Goal: Entertainment & Leisure: Browse casually

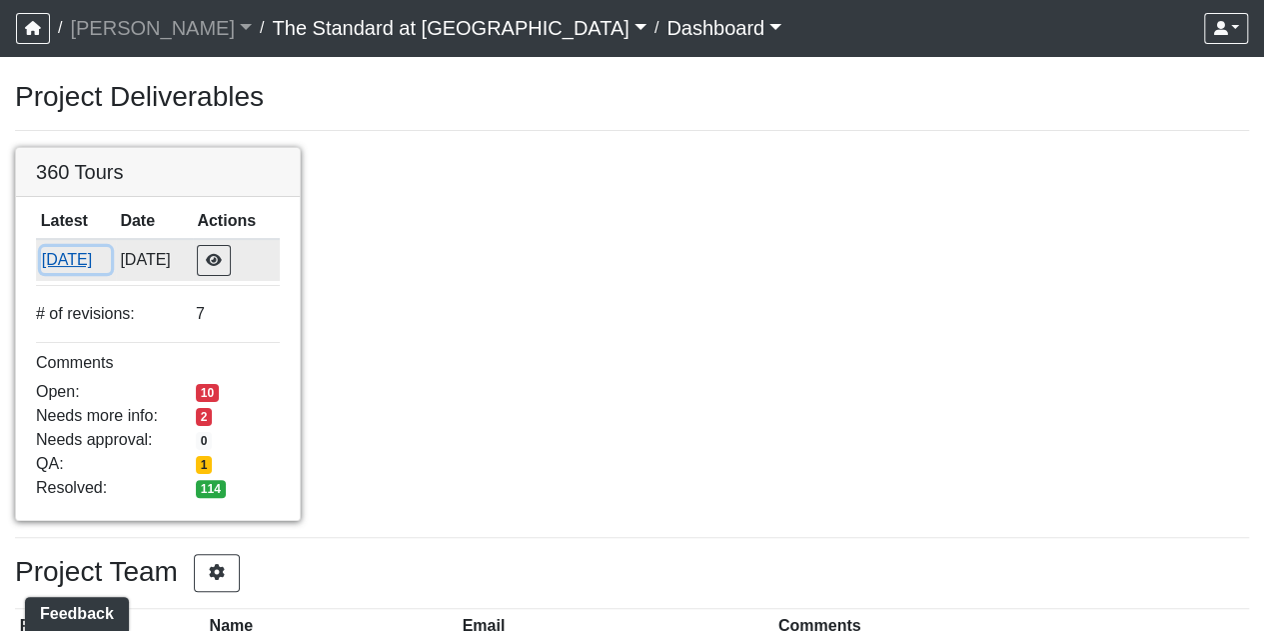
click at [76, 261] on button "[DATE]" at bounding box center [76, 260] width 70 height 26
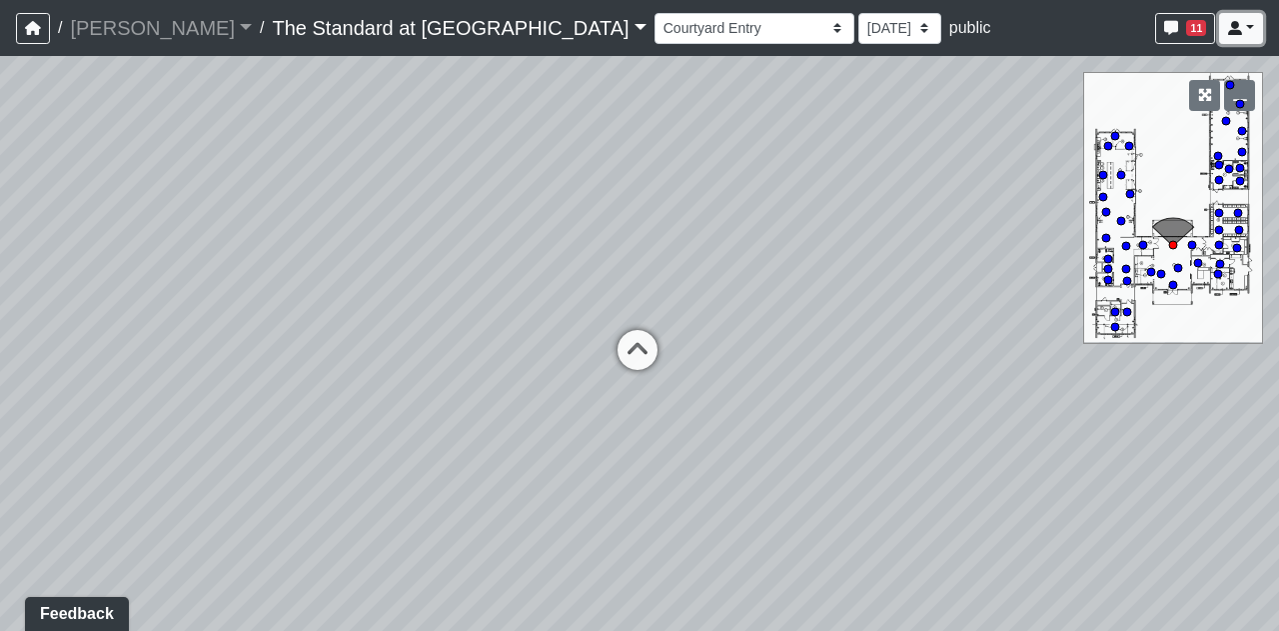
click at [1259, 27] on link at bounding box center [1241, 28] width 44 height 31
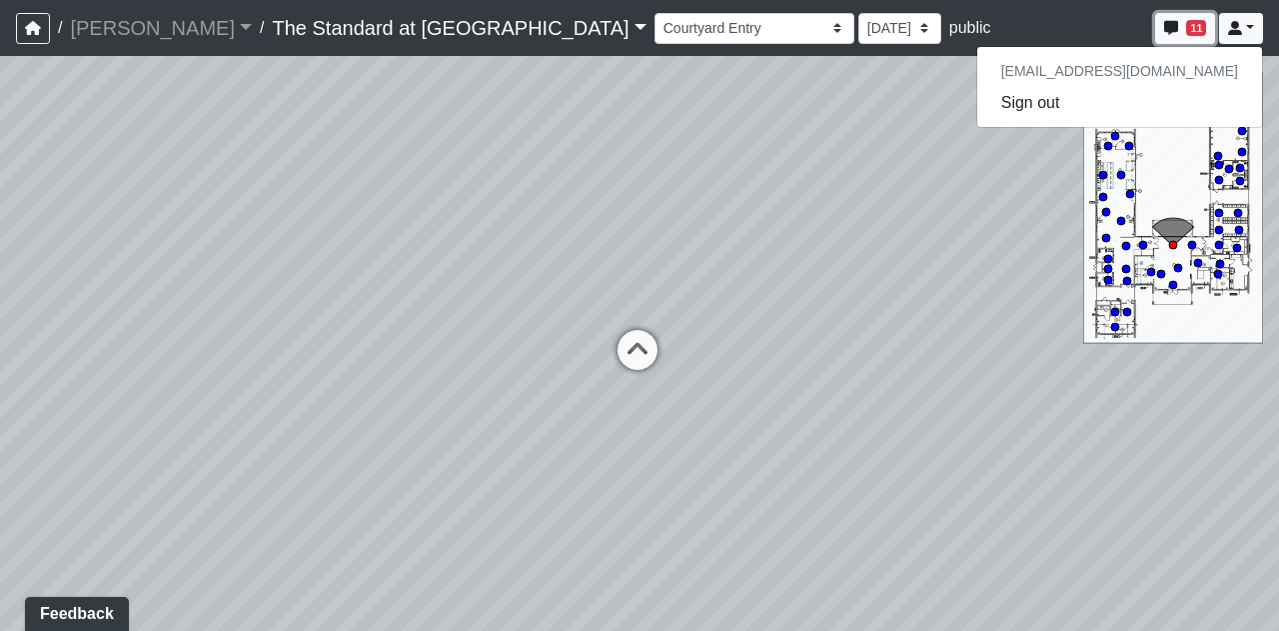
click at [1192, 27] on span "11" at bounding box center [1196, 28] width 20 height 16
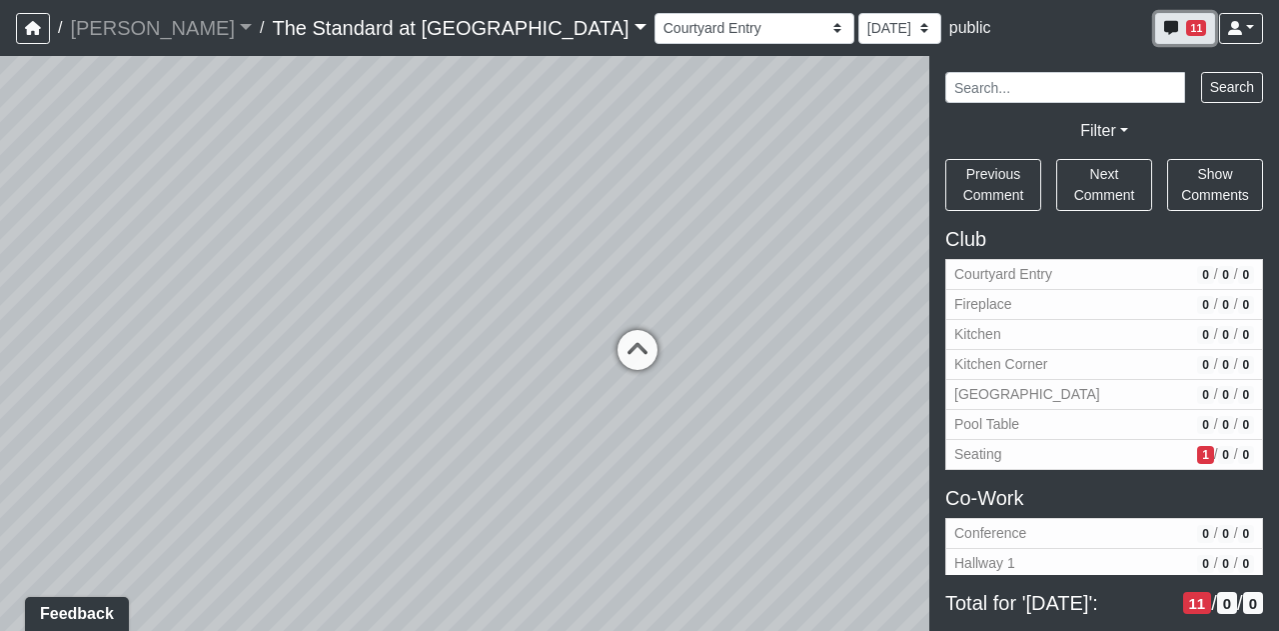
click at [1192, 27] on span "11" at bounding box center [1196, 28] width 20 height 16
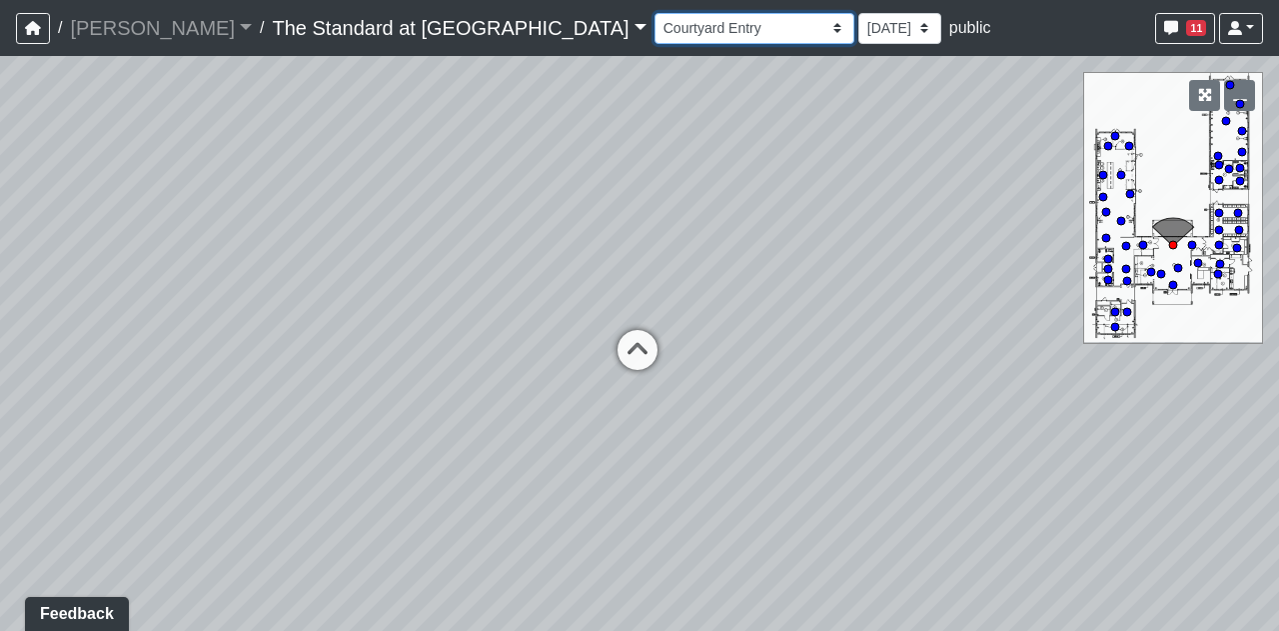
click at [655, 25] on select "Courtyard Entry Fireplace Kitchen Kitchen Corner Kitchen Island Pool Table Seat…" at bounding box center [755, 28] width 200 height 31
select select "4d4TsWXMC521J2wE6wCV7b"
click at [655, 13] on select "Courtyard Entry Fireplace Kitchen Kitchen Corner Kitchen Island Pool Table Seat…" at bounding box center [755, 28] width 200 height 31
